Goal: Check status

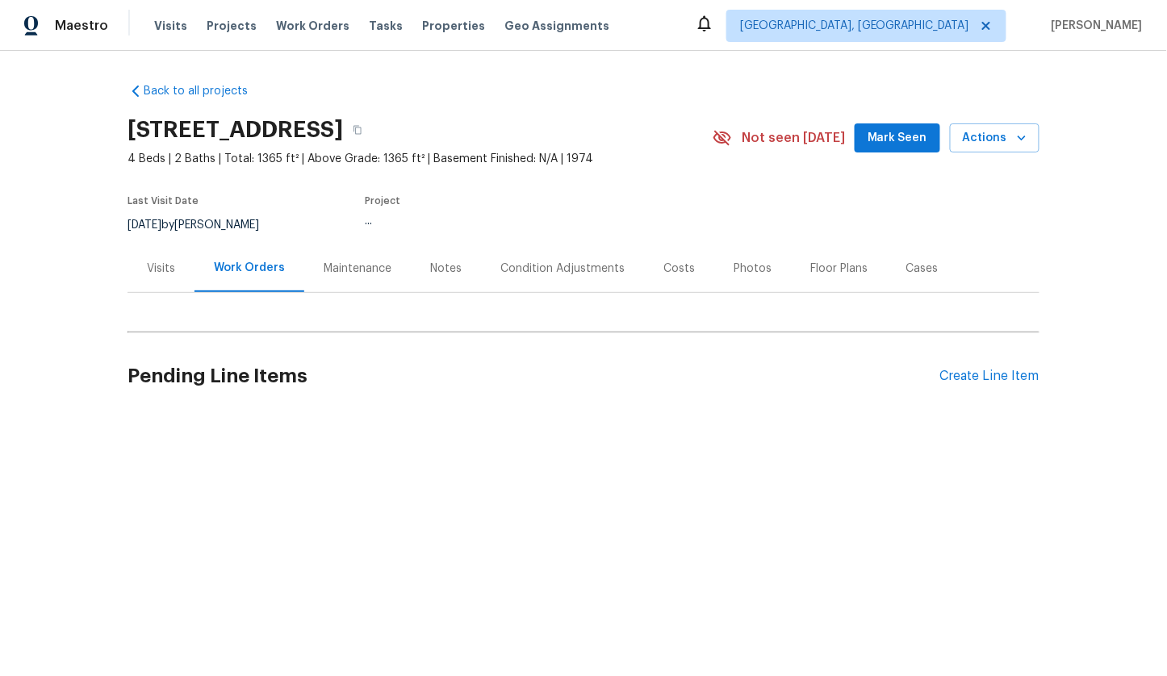
click at [157, 268] on div "Visits" at bounding box center [161, 269] width 28 height 16
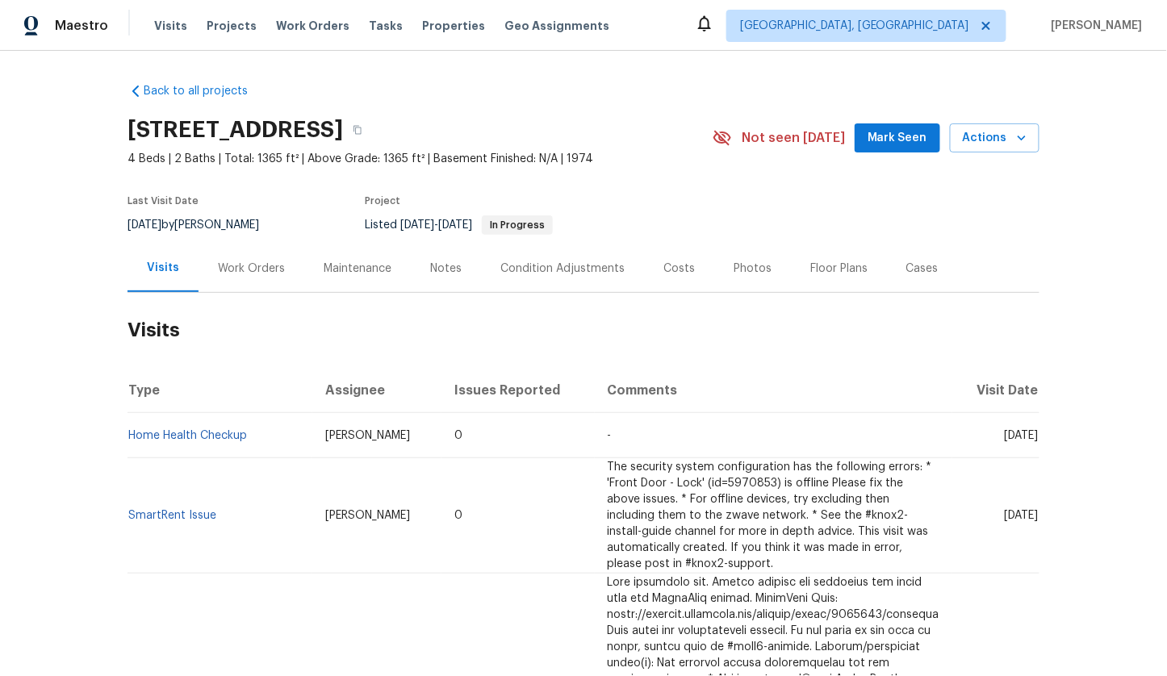
click at [247, 282] on div "Work Orders" at bounding box center [252, 269] width 106 height 48
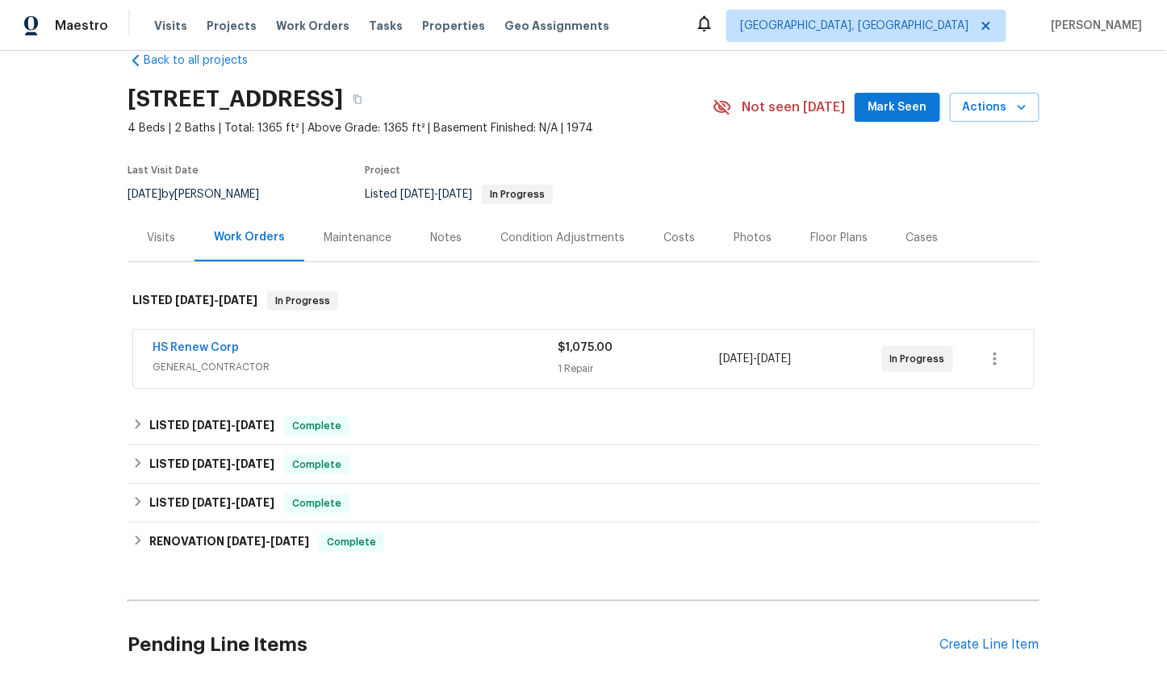
scroll to position [38, 0]
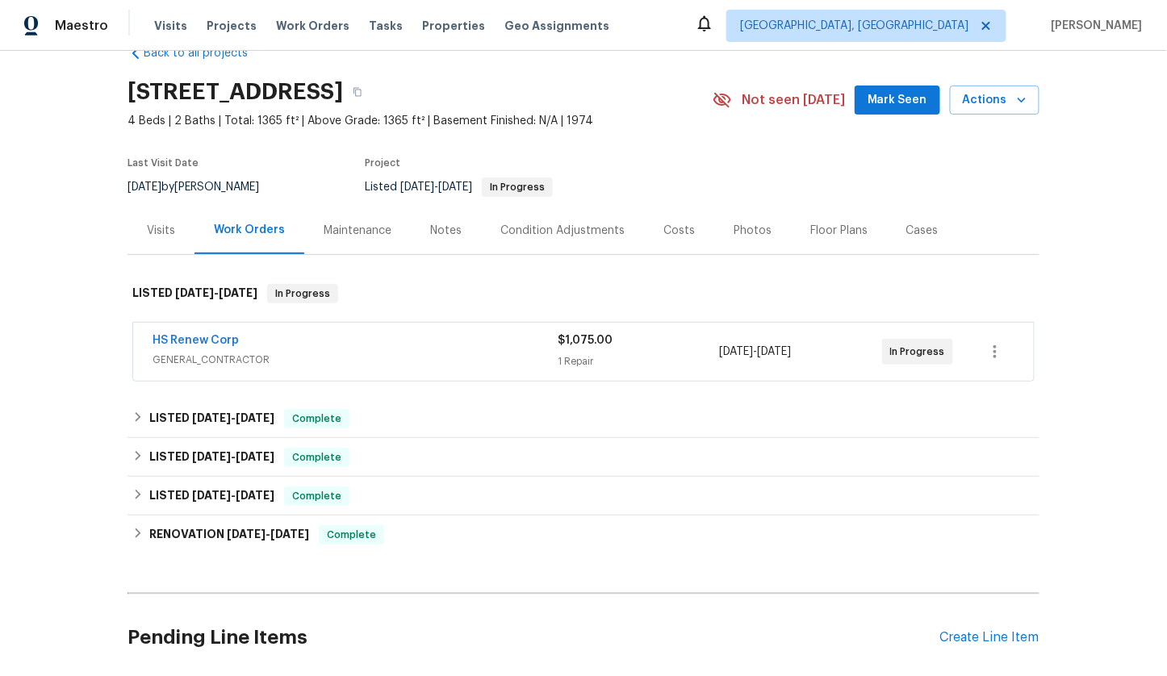
click at [320, 341] on div "HS Renew Corp" at bounding box center [355, 341] width 405 height 19
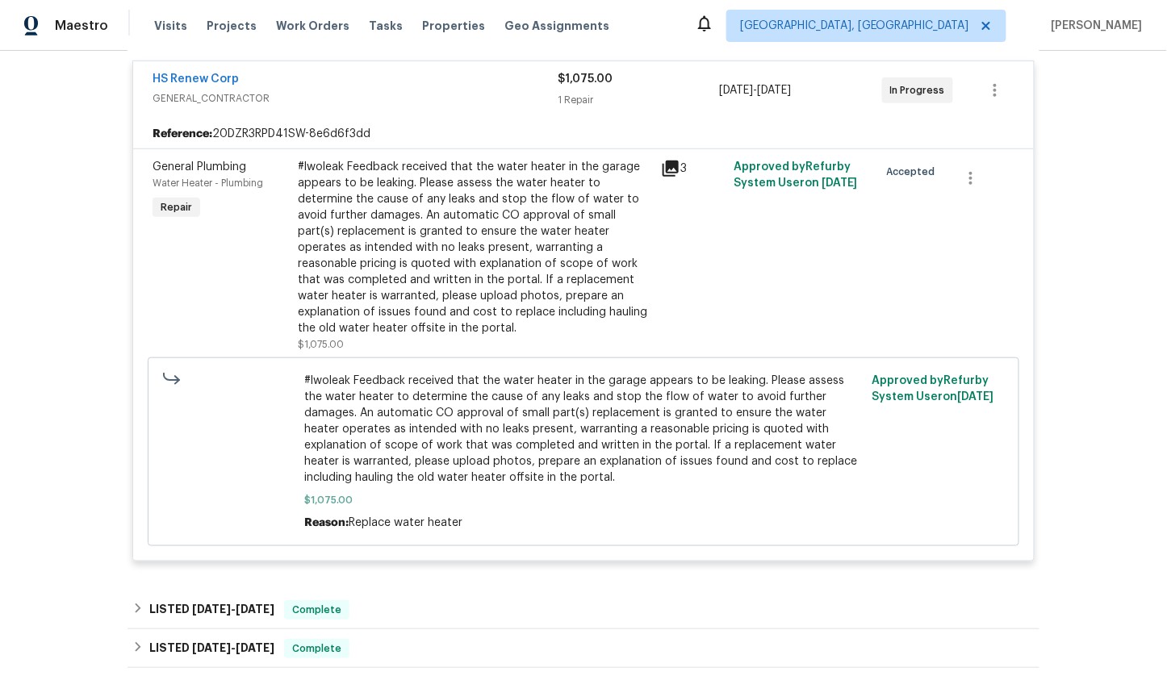
scroll to position [324, 0]
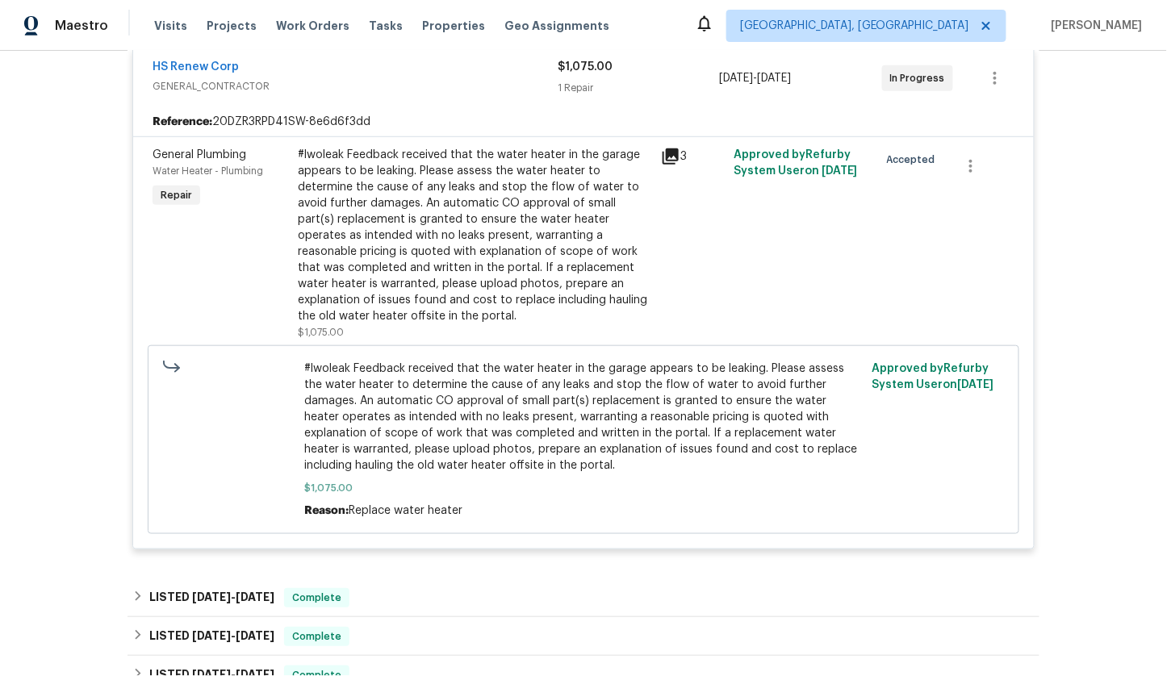
click at [392, 82] on span "GENERAL_CONTRACTOR" at bounding box center [355, 86] width 405 height 16
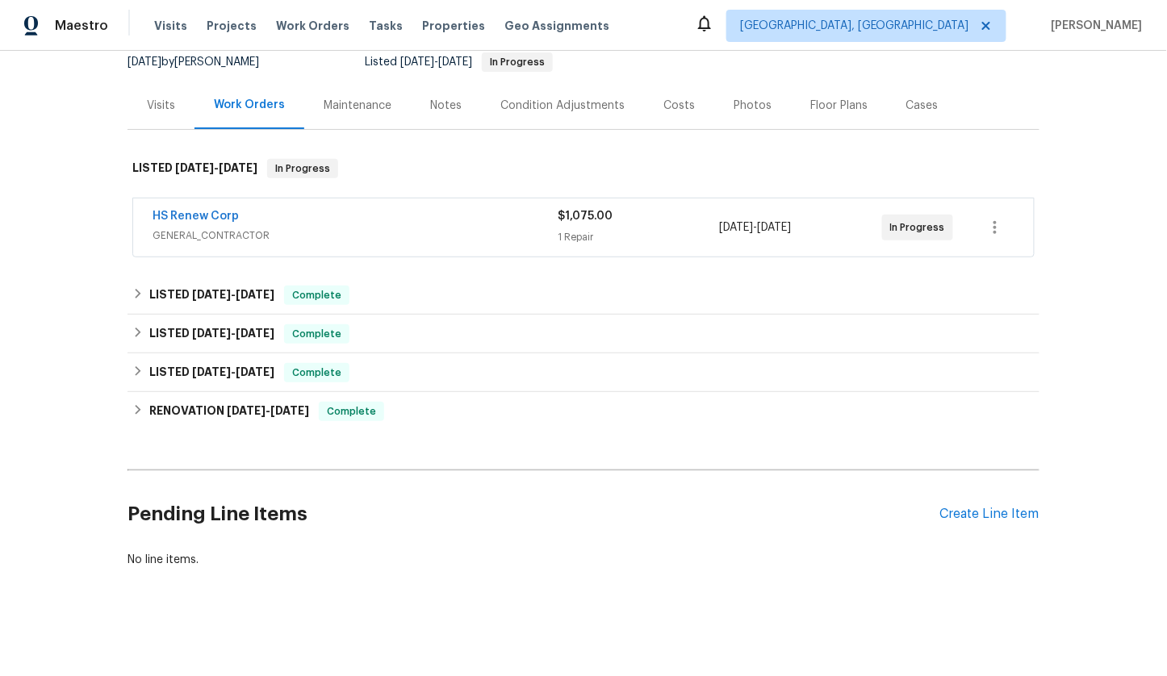
scroll to position [162, 0]
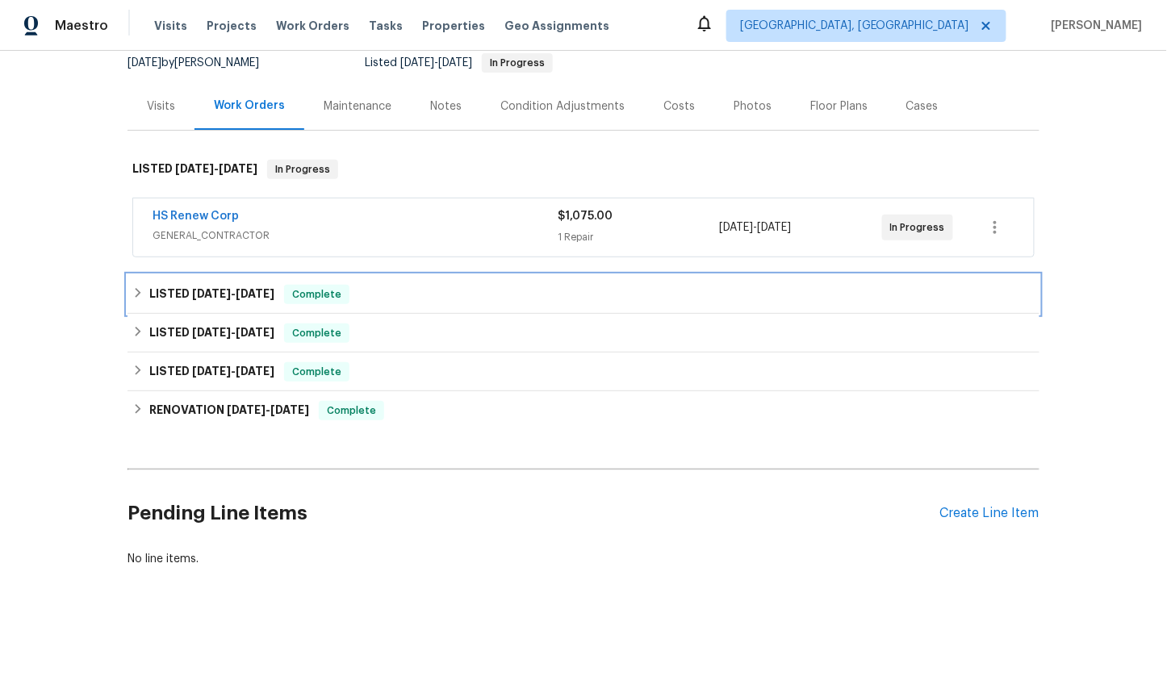
click at [190, 305] on div "LISTED [DATE] - [DATE] Complete" at bounding box center [584, 294] width 912 height 39
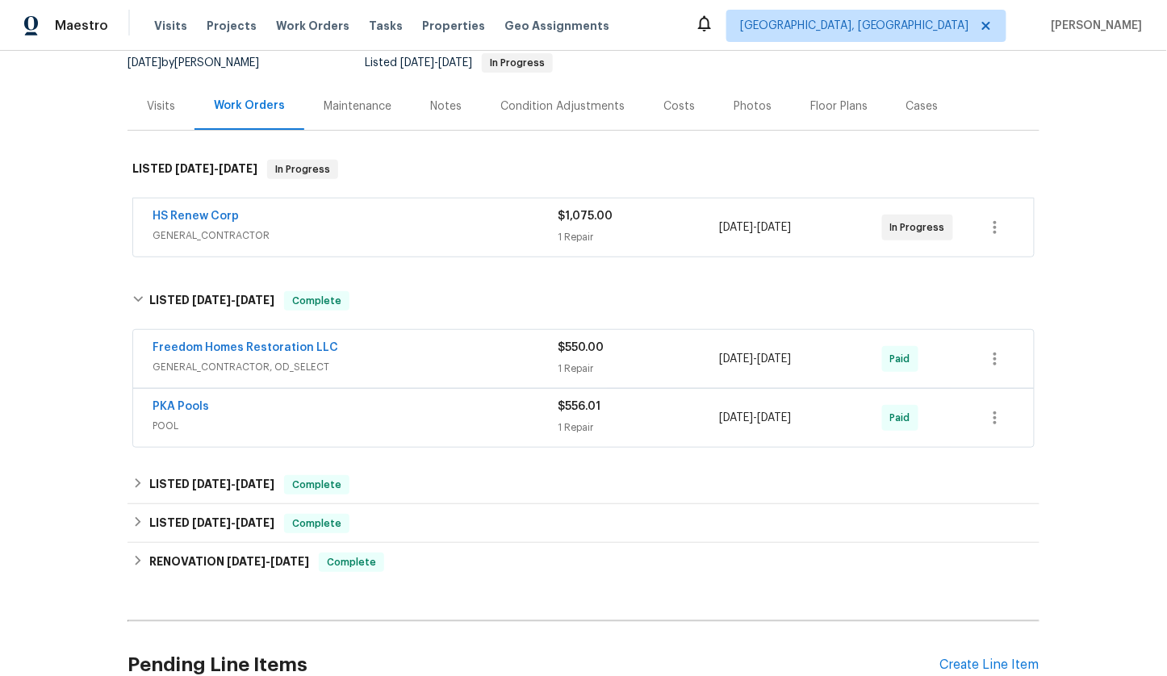
click at [366, 353] on div "Freedom Homes Restoration LLC" at bounding box center [355, 349] width 405 height 19
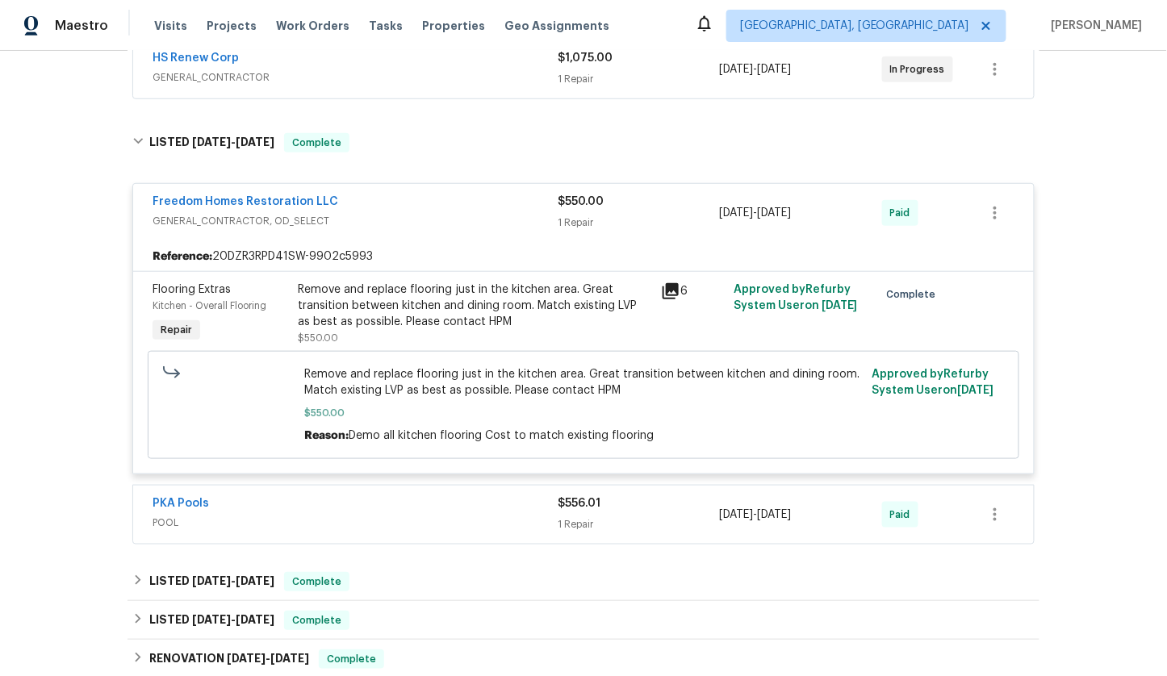
scroll to position [323, 0]
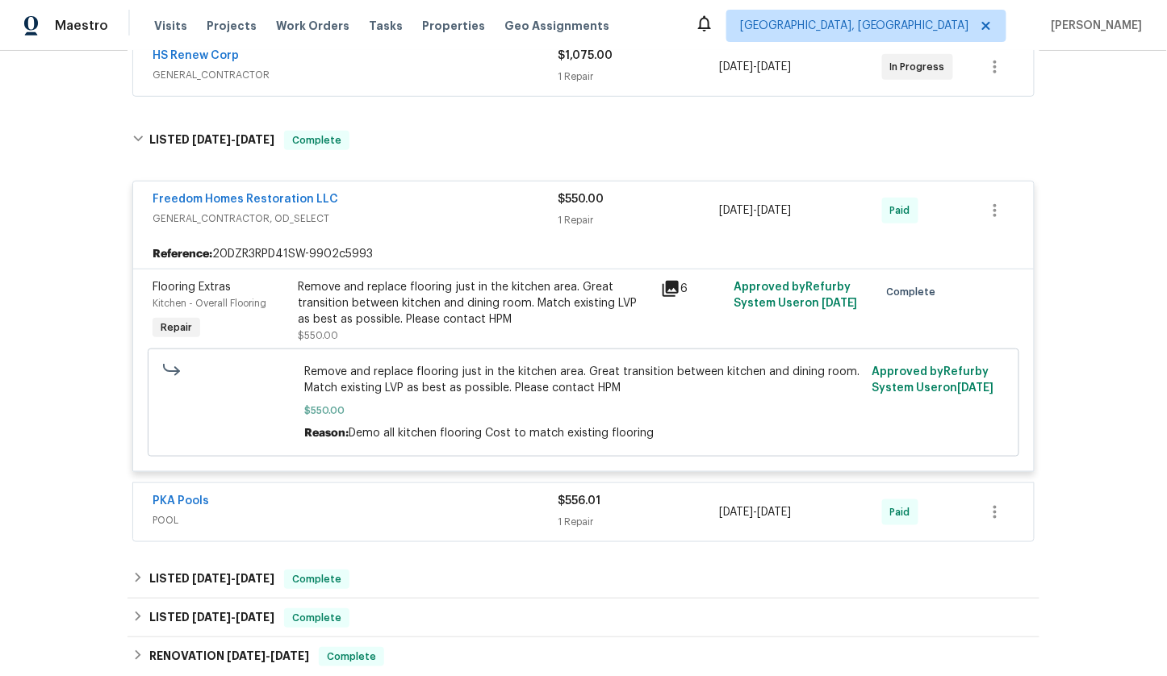
click at [304, 512] on span "POOL" at bounding box center [355, 520] width 405 height 16
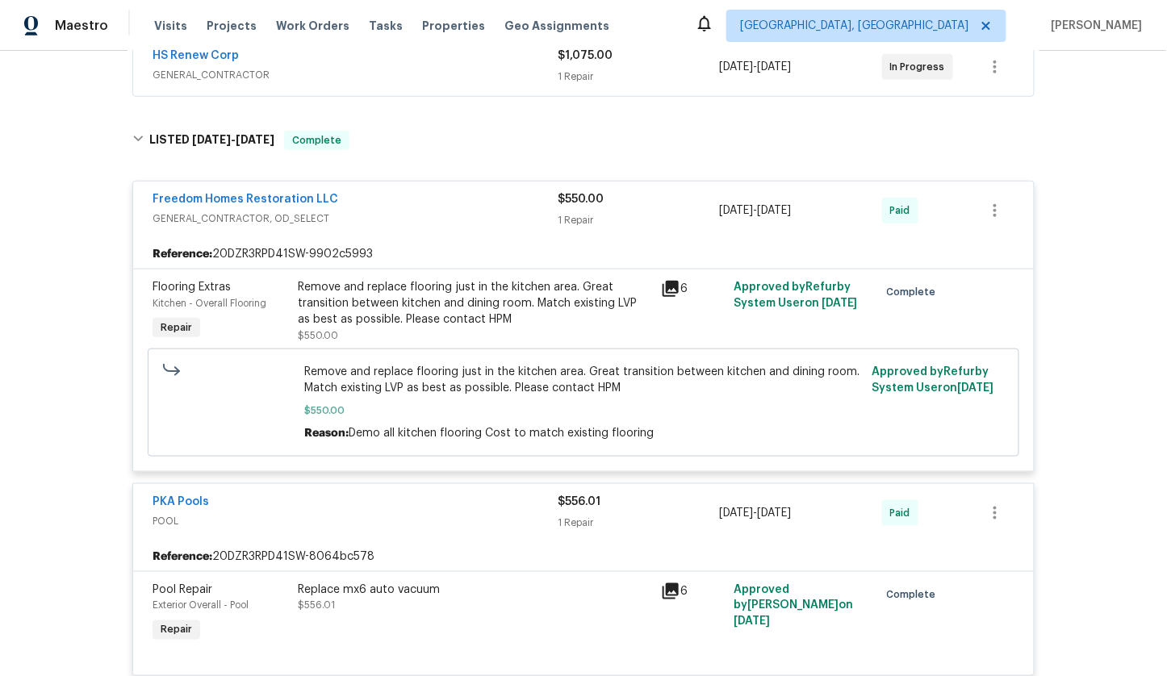
scroll to position [712, 0]
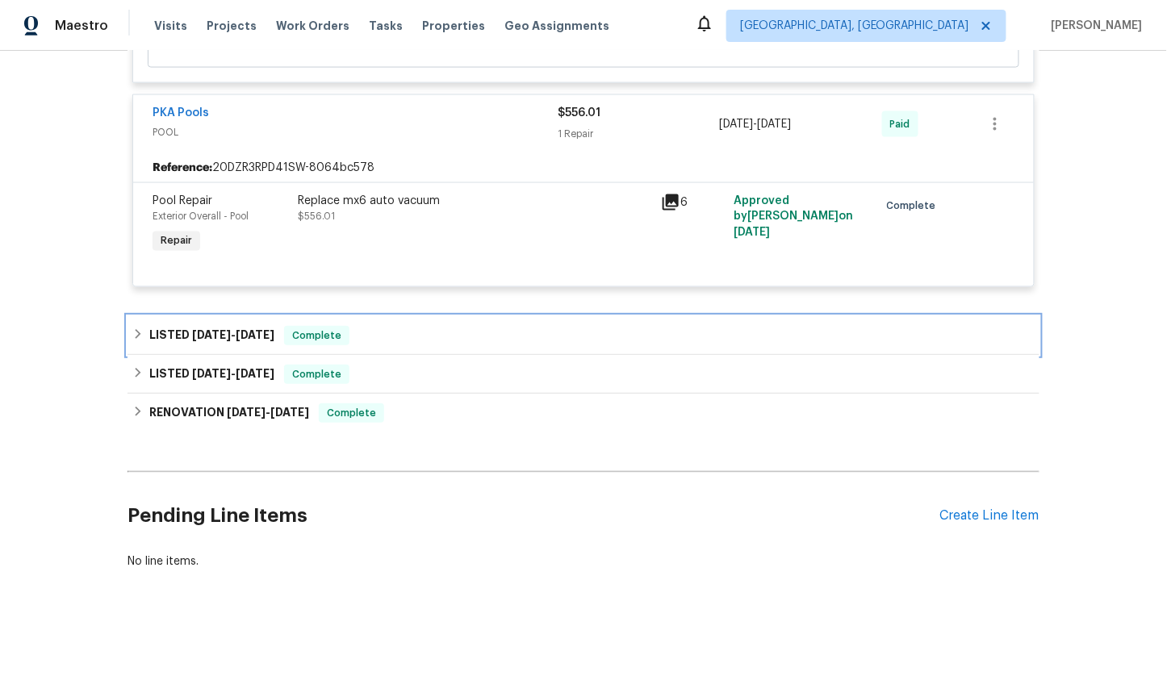
click at [382, 342] on div "LISTED [DATE] - [DATE] Complete" at bounding box center [583, 335] width 902 height 19
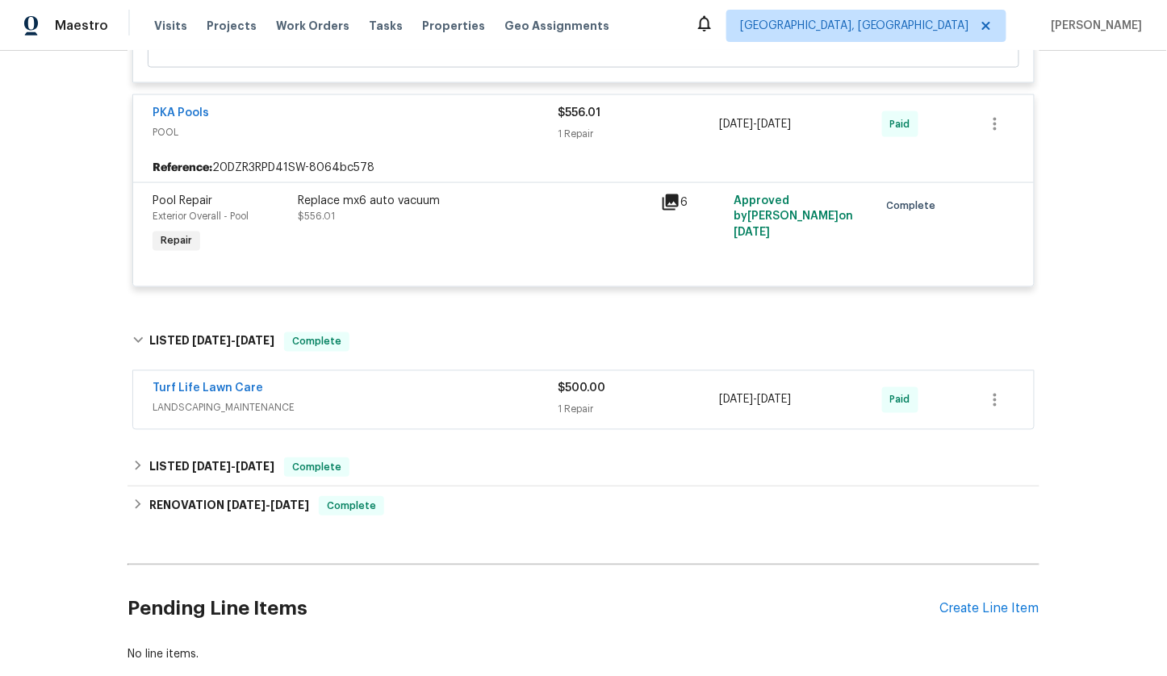
click at [382, 381] on div "Turf Life Lawn Care" at bounding box center [355, 390] width 405 height 19
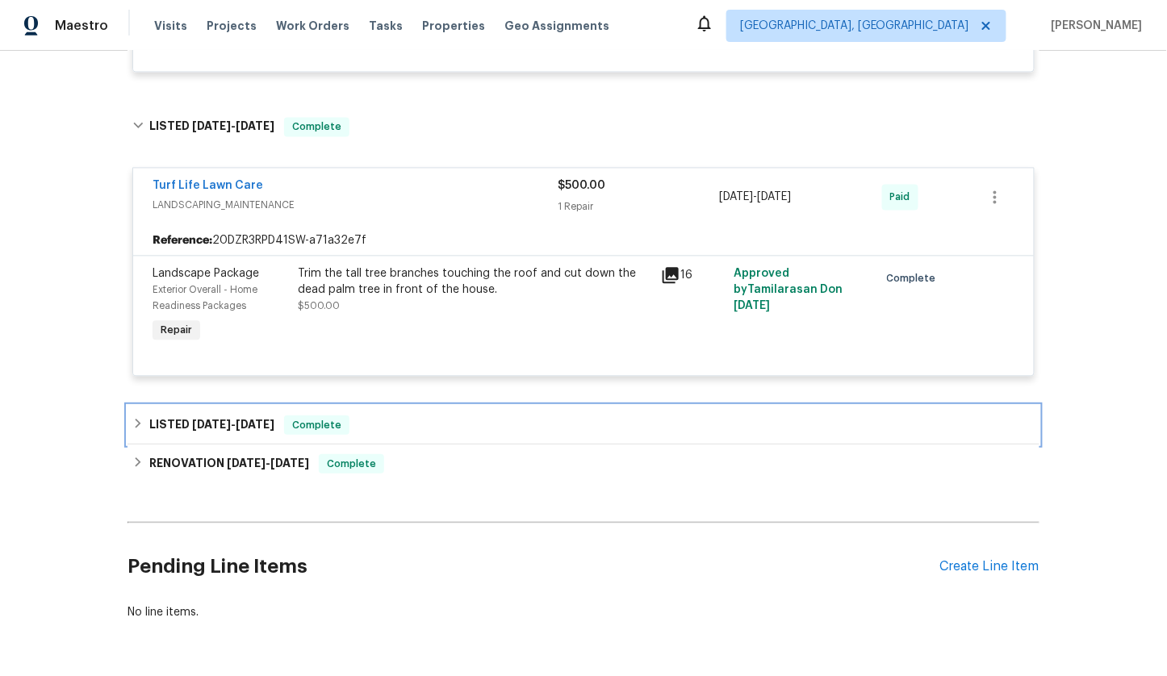
click at [385, 416] on div "LISTED [DATE] - [DATE] Complete" at bounding box center [583, 425] width 902 height 19
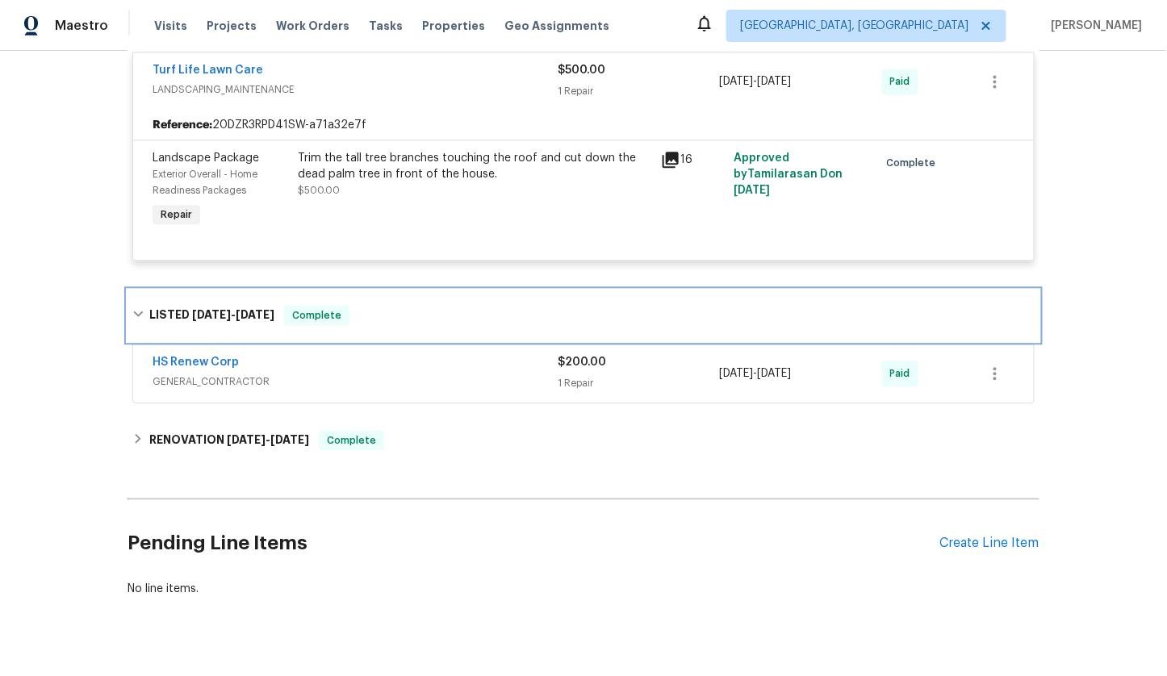
scroll to position [1043, 0]
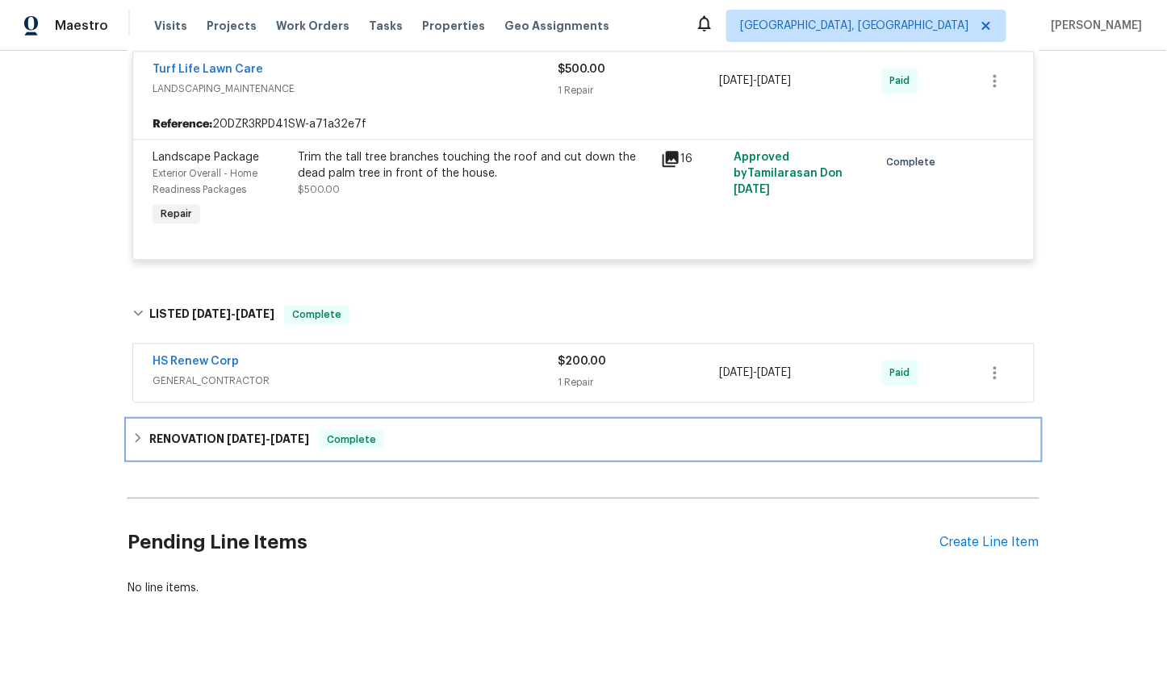
click at [384, 442] on div "Complete" at bounding box center [351, 439] width 65 height 19
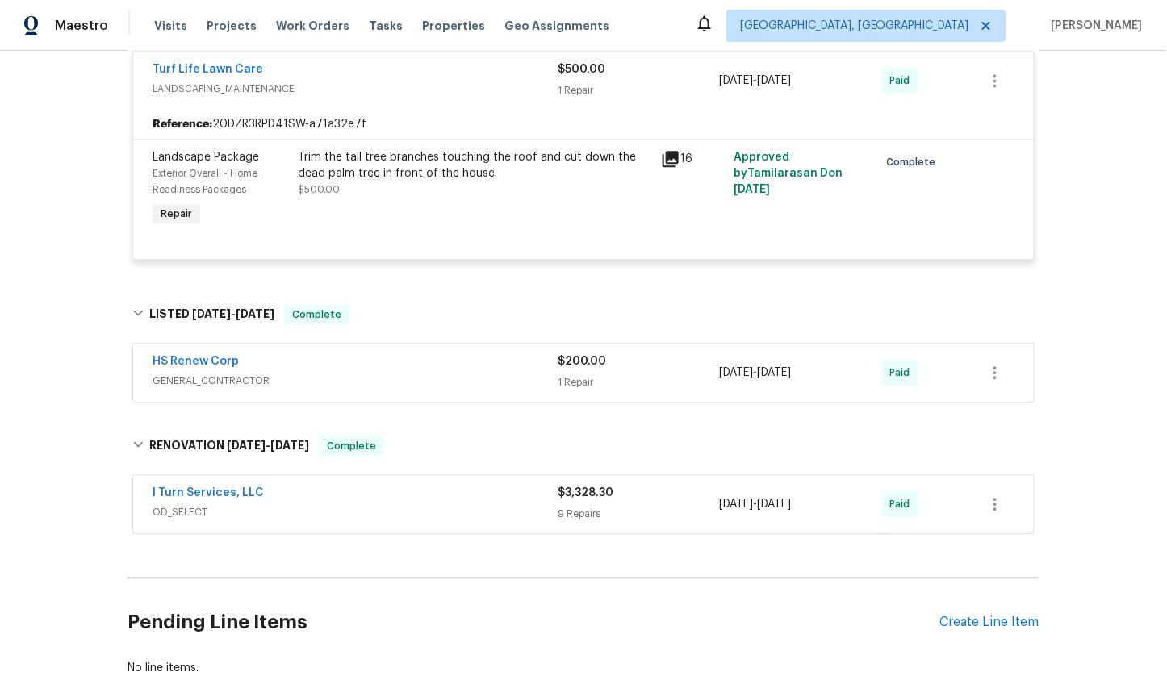
click at [385, 487] on div "I Turn Services, LLC" at bounding box center [355, 494] width 405 height 19
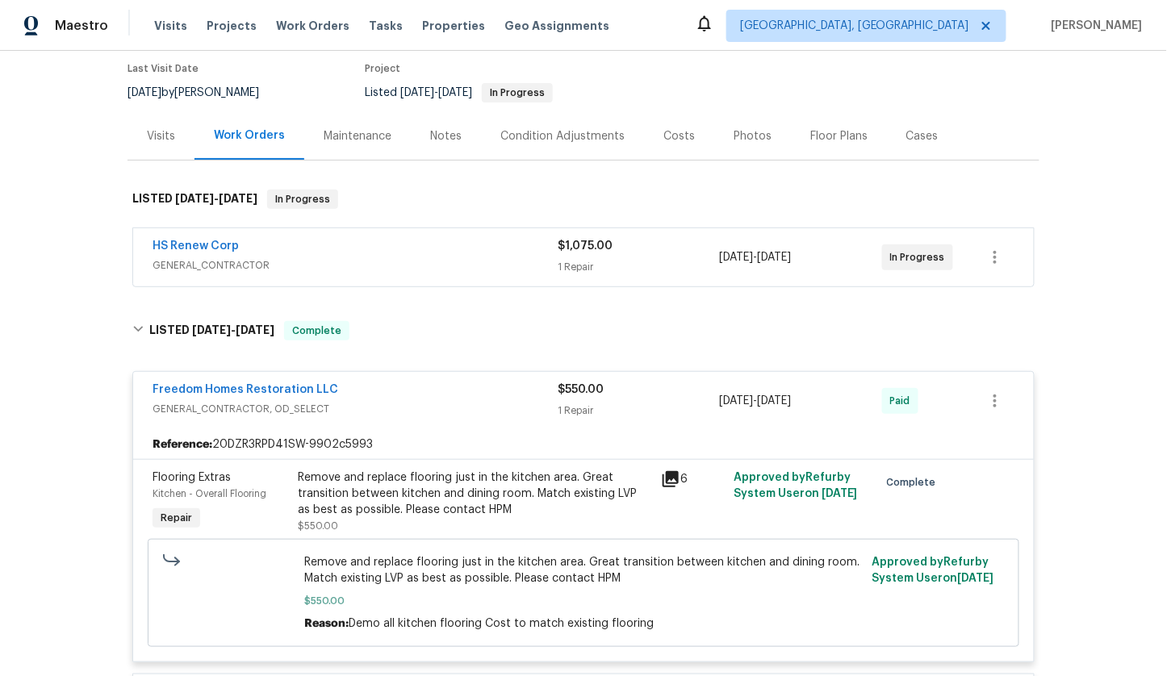
scroll to position [0, 0]
